Goal: Transaction & Acquisition: Purchase product/service

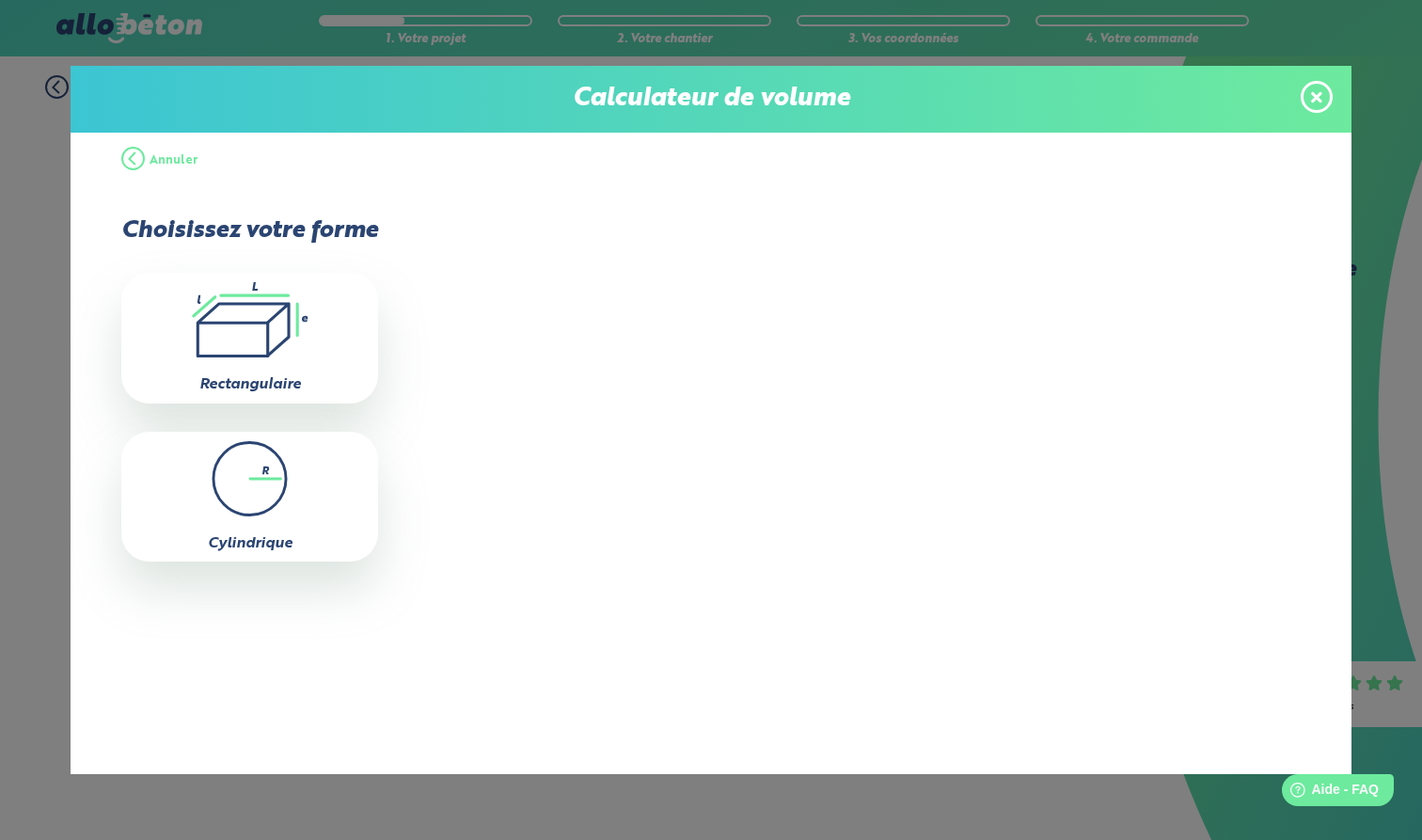
drag, startPoint x: 1318, startPoint y: 91, endPoint x: 1294, endPoint y: 114, distance: 33.2
click at [1314, 95] on icon at bounding box center [1317, 97] width 12 height 16
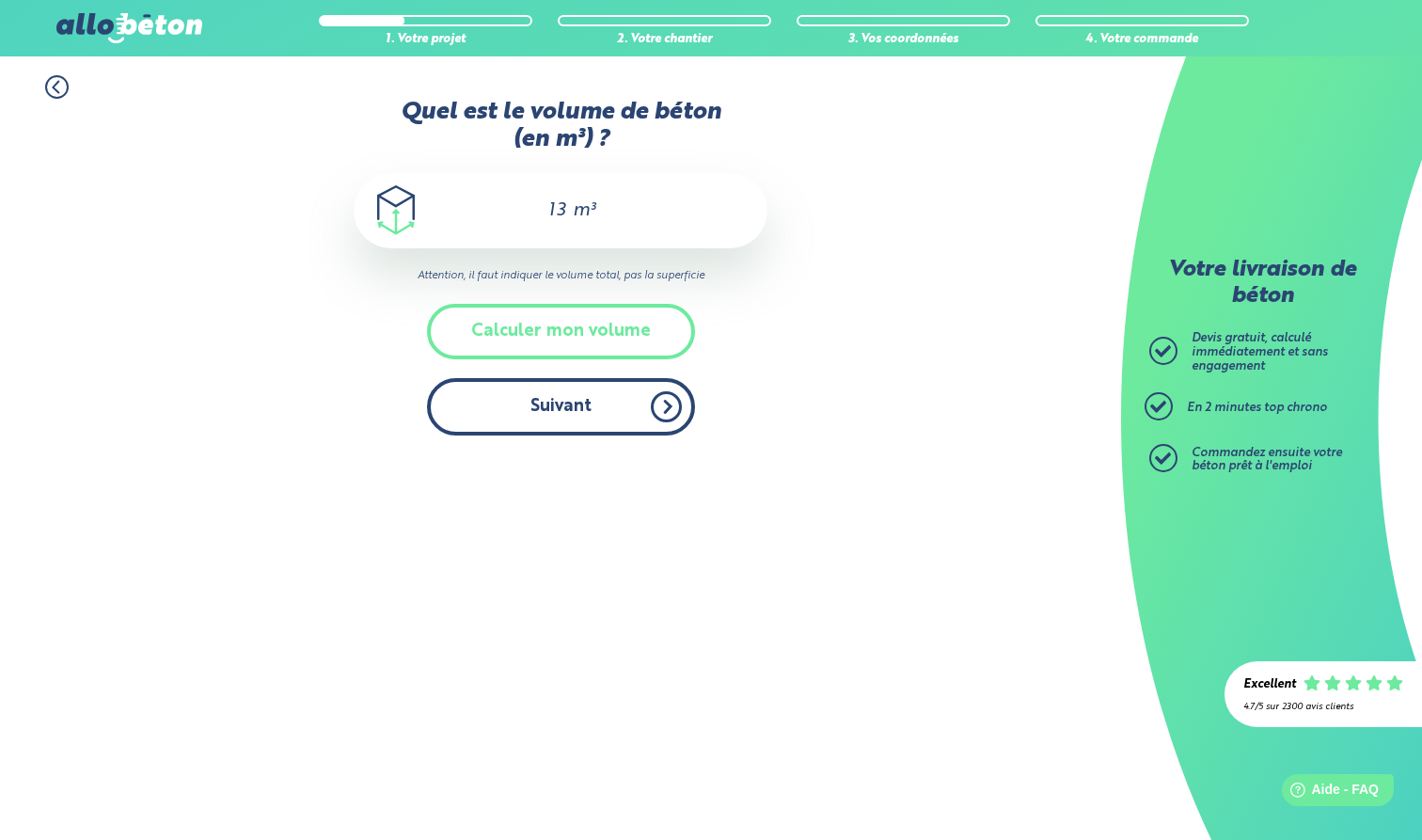
click at [588, 404] on button "Suivant" at bounding box center [561, 406] width 268 height 57
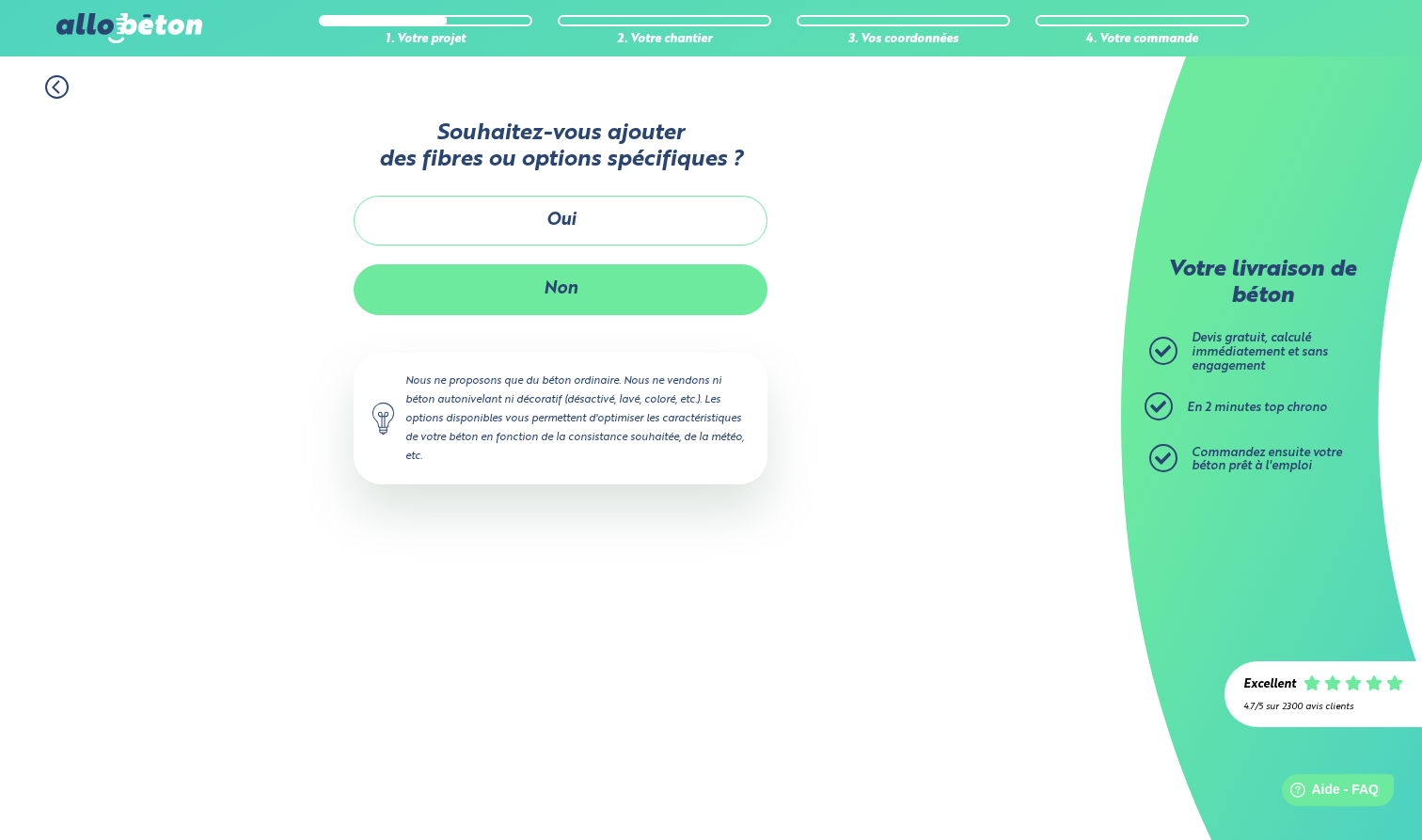
click at [589, 290] on button "Non" at bounding box center [560, 288] width 414 height 50
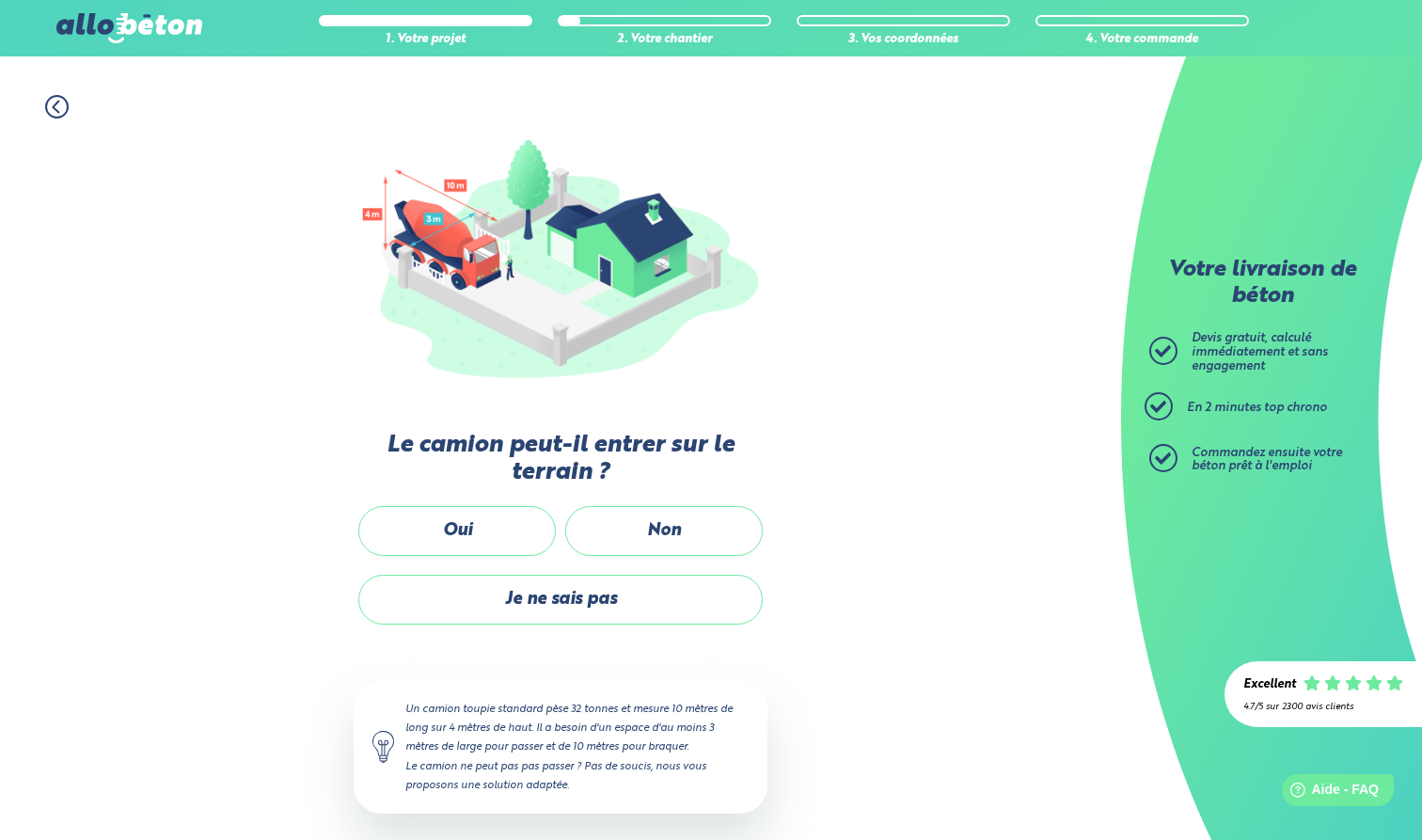
scroll to position [149, 0]
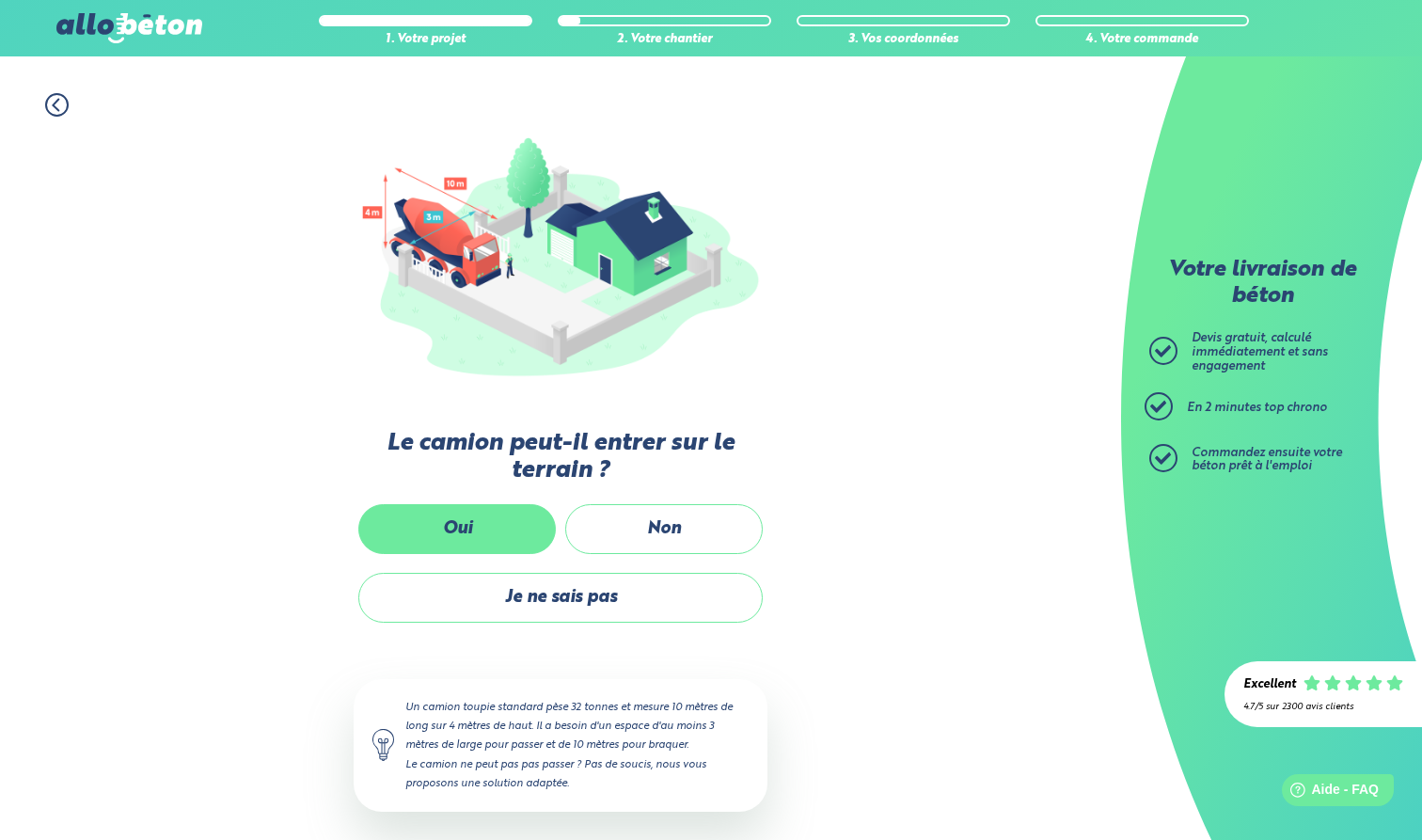
click at [482, 530] on label "Oui" at bounding box center [456, 529] width 198 height 50
click at [0, 0] on input "Oui" at bounding box center [0, 0] width 0 height 0
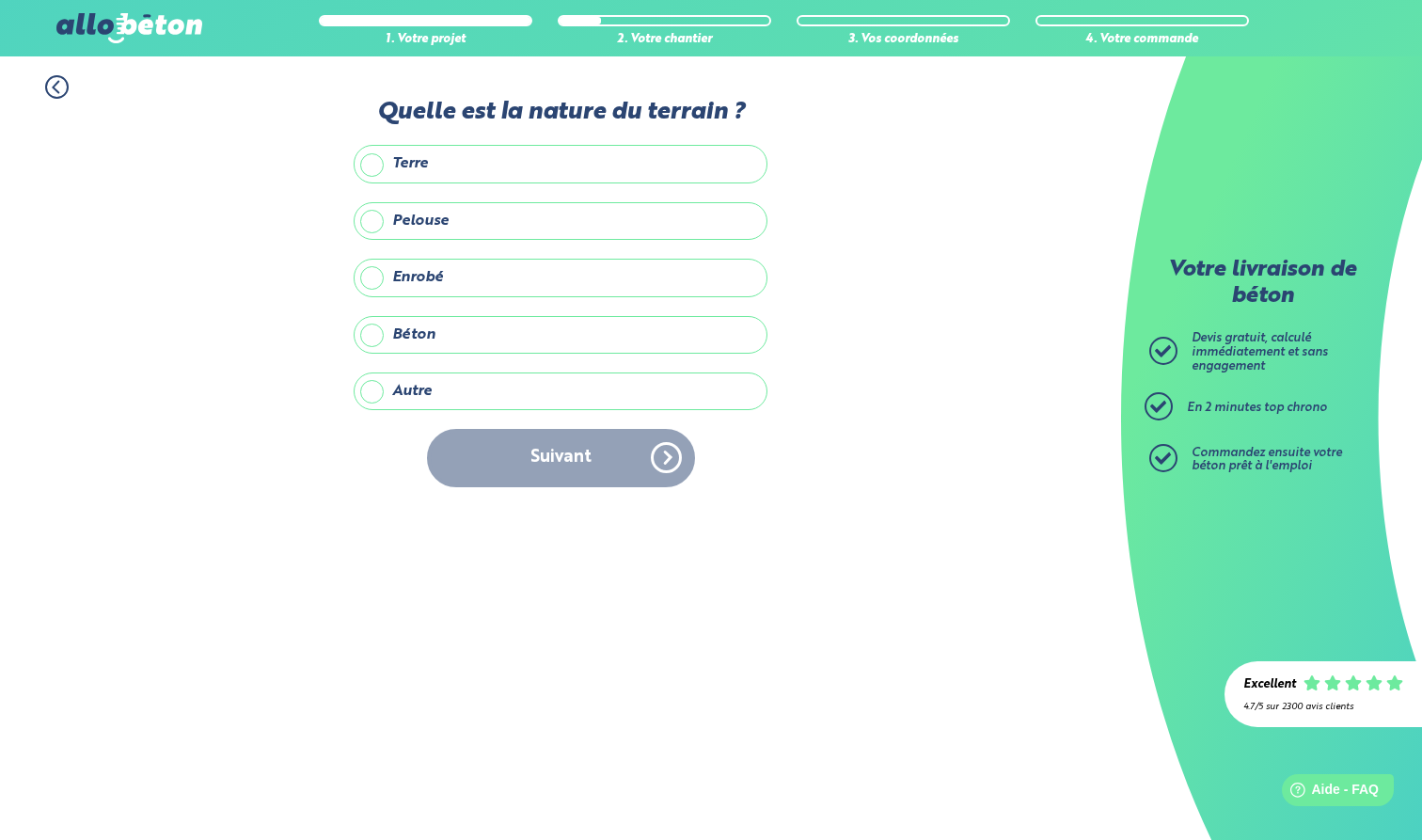
click at [402, 387] on label "Autre" at bounding box center [560, 391] width 414 height 38
click at [0, 0] on input "Autre" at bounding box center [0, 0] width 0 height 0
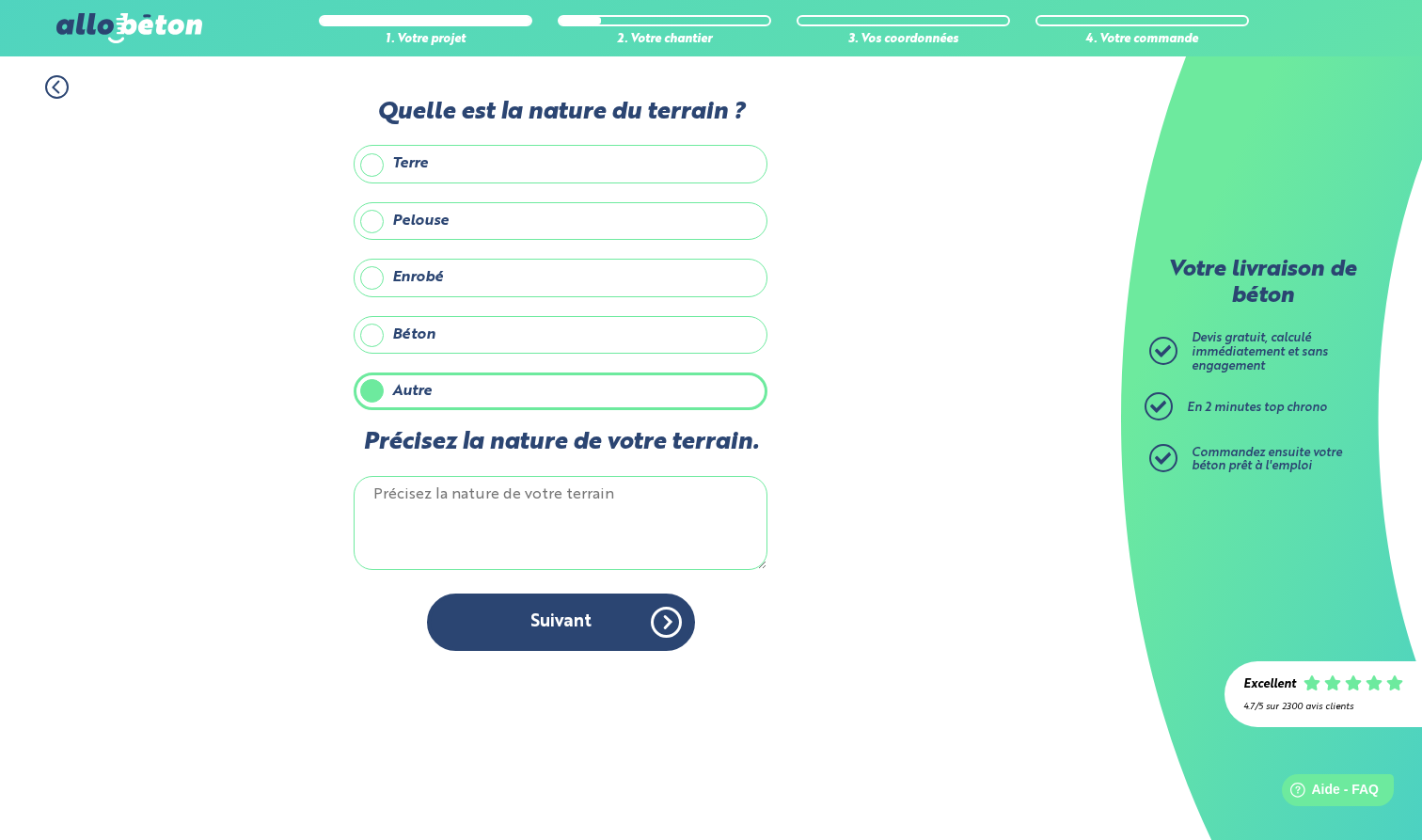
click at [522, 496] on textarea "Précisez la nature de votre terrain." at bounding box center [560, 523] width 414 height 94
click at [368, 493] on textarea "0/20" at bounding box center [560, 523] width 414 height 94
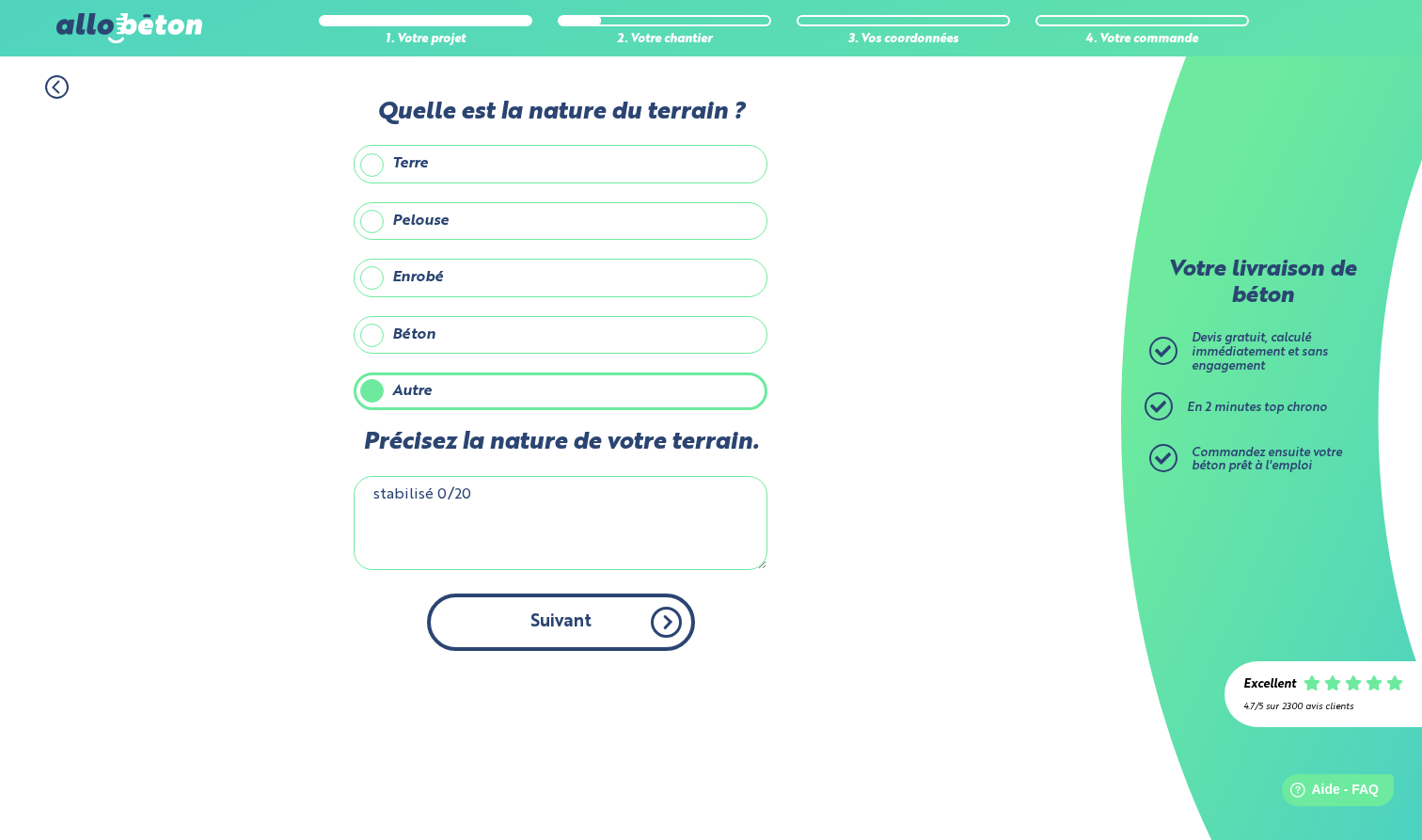
scroll to position [0, 1]
type textarea "stabilisé 0/20"
click at [566, 618] on button "Suivant" at bounding box center [561, 622] width 268 height 57
